Goal: Transaction & Acquisition: Purchase product/service

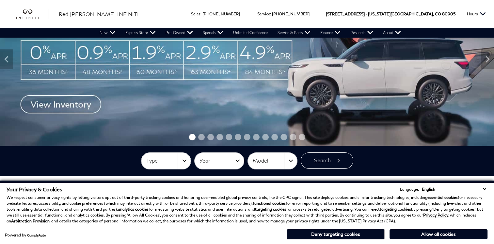
scroll to position [77, 0]
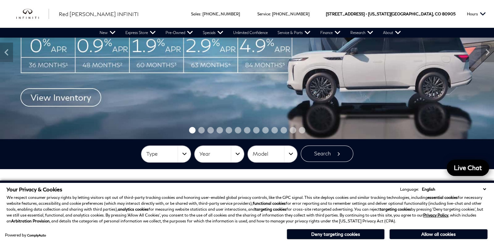
click at [73, 96] on img at bounding box center [247, 52] width 494 height 173
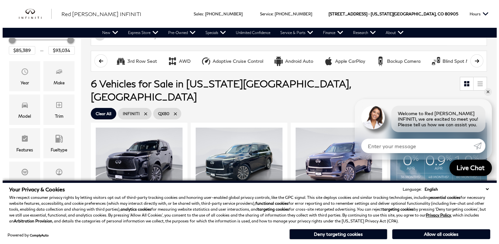
scroll to position [67, 0]
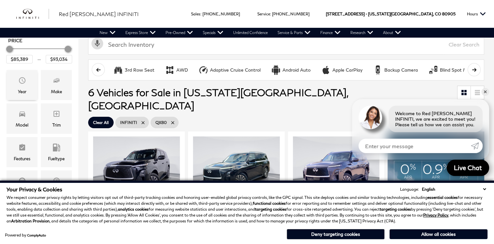
click at [20, 83] on icon "Year" at bounding box center [22, 80] width 8 height 8
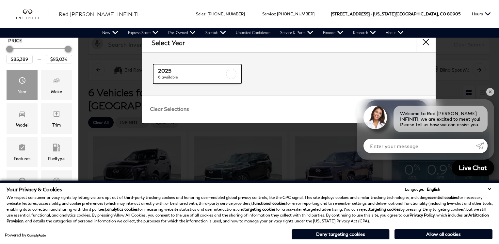
click at [188, 74] on span "6 available" at bounding box center [191, 77] width 67 height 7
click at [60, 84] on span "Make" at bounding box center [57, 81] width 8 height 13
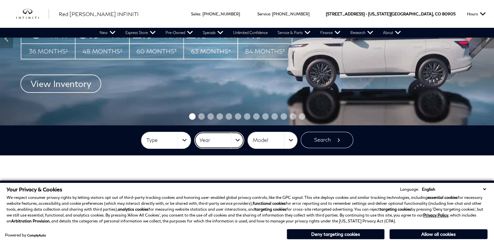
click at [237, 138] on button "Year" at bounding box center [219, 140] width 49 height 16
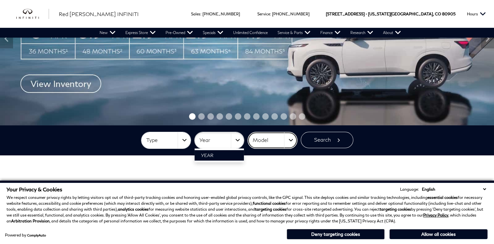
click at [267, 138] on span "Model" at bounding box center [268, 140] width 31 height 11
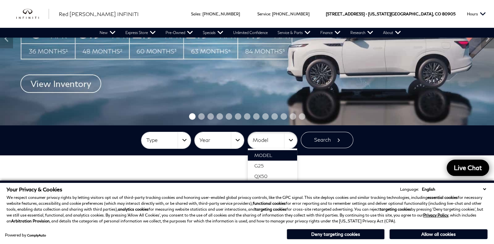
click at [290, 139] on section "Type Type New Certified Used Used Type New Certified Used Used Year Year 2026 2…" at bounding box center [247, 140] width 494 height 30
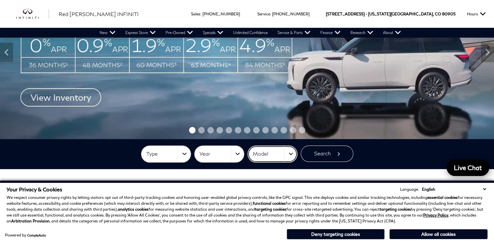
click at [290, 155] on button "Model" at bounding box center [272, 154] width 49 height 16
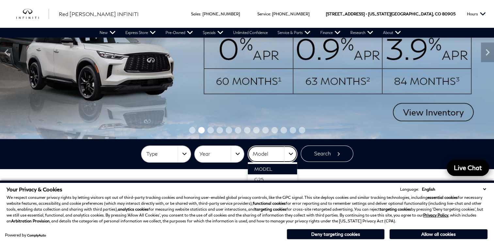
drag, startPoint x: 290, startPoint y: 155, endPoint x: 348, endPoint y: 141, distance: 59.5
click at [348, 141] on section "Type Type New Certified Used Used Type New Certified Used Used Year Year 2026 2…" at bounding box center [247, 154] width 494 height 30
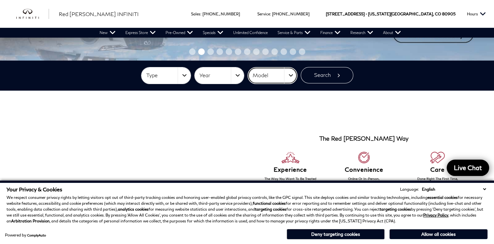
scroll to position [159, 0]
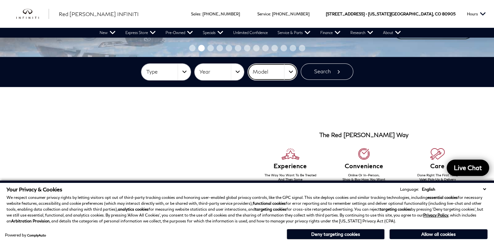
click at [291, 71] on button "Model" at bounding box center [272, 72] width 49 height 16
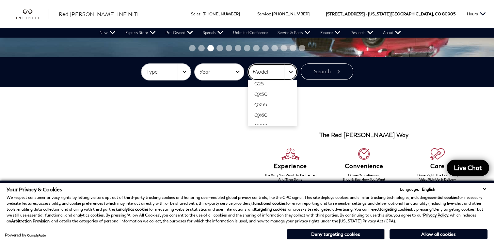
scroll to position [16, 0]
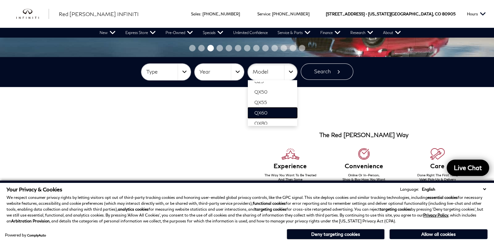
click at [270, 111] on link "QX60" at bounding box center [272, 112] width 49 height 10
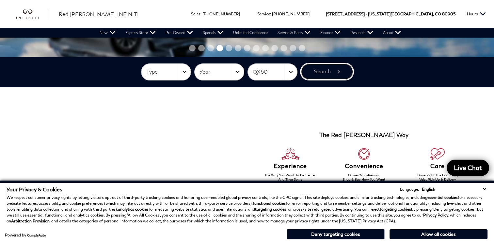
click at [324, 69] on button "Search" at bounding box center [327, 71] width 53 height 16
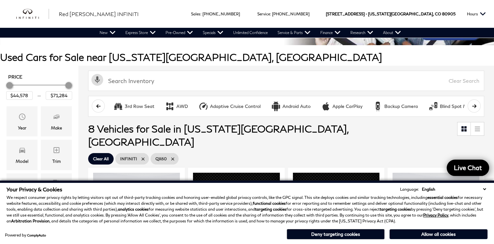
scroll to position [63, 0]
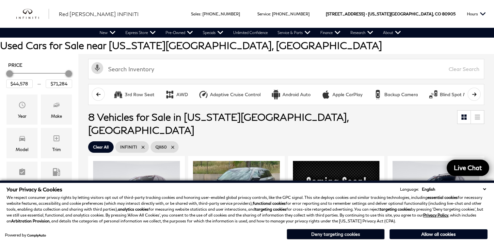
click at [327, 236] on button "Deny targeting cookies" at bounding box center [336, 234] width 98 height 10
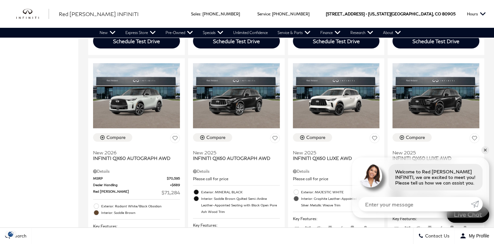
scroll to position [416, 0]
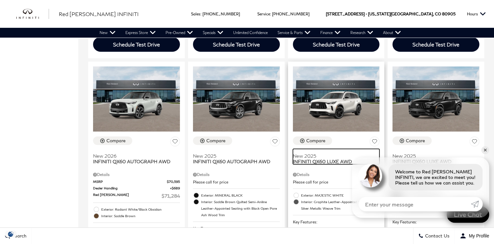
click at [336, 158] on span "INFINITI QX60 LUXE AWD" at bounding box center [334, 161] width 82 height 6
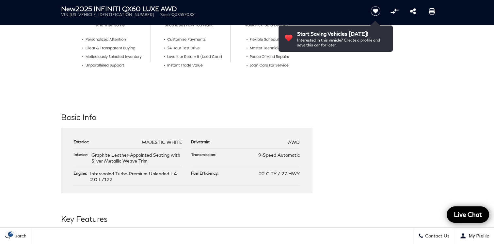
scroll to position [292, 0]
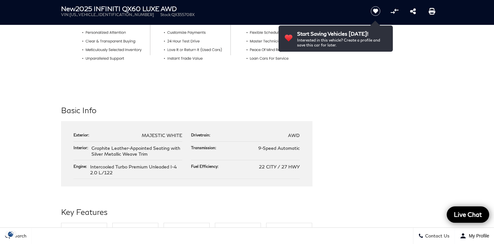
drag, startPoint x: 495, startPoint y: 29, endPoint x: 500, endPoint y: 66, distance: 37.5
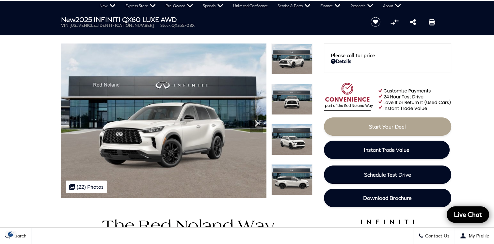
scroll to position [22, 0]
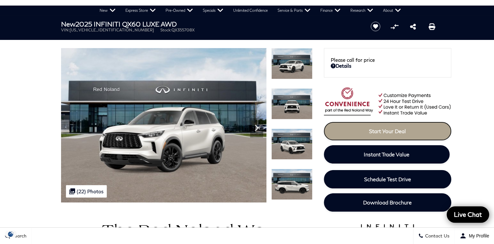
click at [378, 131] on span "Start Your Deal" at bounding box center [387, 131] width 37 height 6
click at [378, 130] on span "Start Your Deal" at bounding box center [387, 131] width 37 height 6
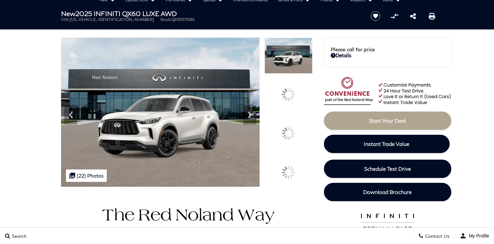
scroll to position [87, 0]
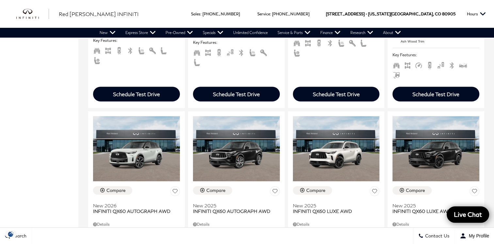
scroll to position [392, 0]
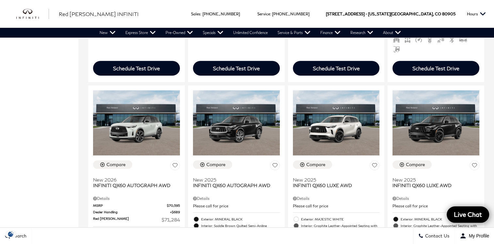
drag, startPoint x: 496, startPoint y: 120, endPoint x: 497, endPoint y: 58, distance: 61.7
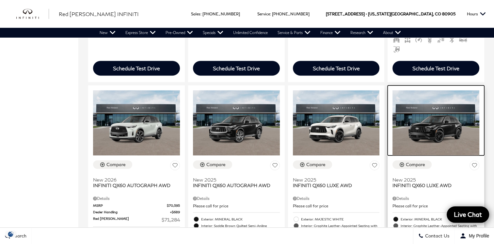
click at [441, 111] on img at bounding box center [435, 122] width 87 height 65
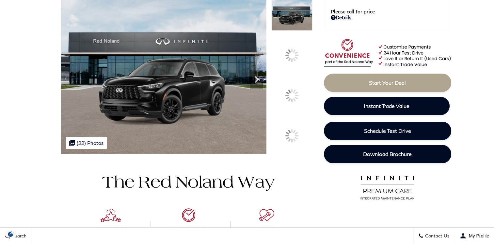
scroll to position [82, 0]
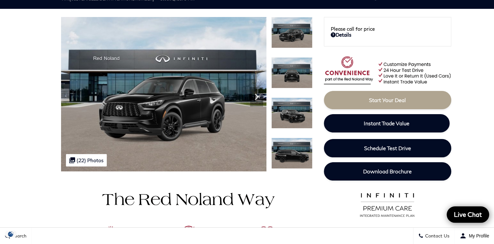
drag, startPoint x: 496, startPoint y: 27, endPoint x: 499, endPoint y: 31, distance: 4.9
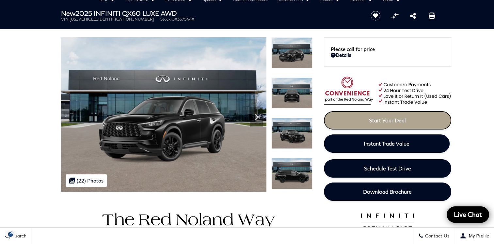
click at [381, 116] on link "Start Your Deal" at bounding box center [387, 120] width 127 height 18
